Goal: Information Seeking & Learning: Learn about a topic

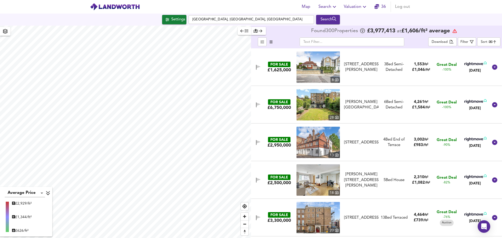
drag, startPoint x: 0, startPoint y: 0, endPoint x: 289, endPoint y: 17, distance: 289.8
click at [289, 17] on input "[GEOGRAPHIC_DATA], [GEOGRAPHIC_DATA], [GEOGRAPHIC_DATA]" at bounding box center [252, 19] width 126 height 9
type input "eastbourne bn21 3ua"
click at [327, 21] on div "Search" at bounding box center [328, 19] width 21 height 7
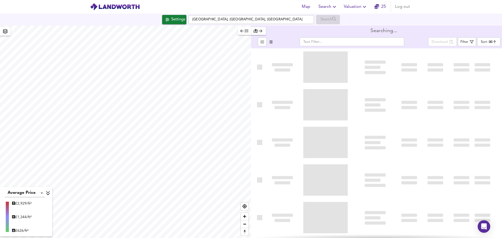
type input "bestdeal"
